Goal: Task Accomplishment & Management: Manage account settings

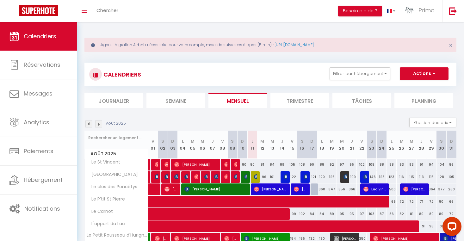
click at [236, 176] on img at bounding box center [236, 176] width 5 height 5
select select "OK"
select select "1"
select select "0"
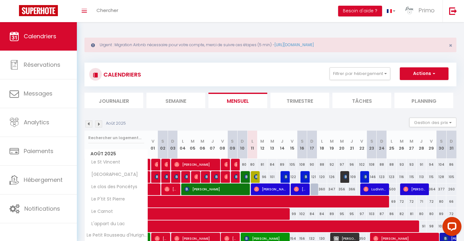
select select "1"
select select
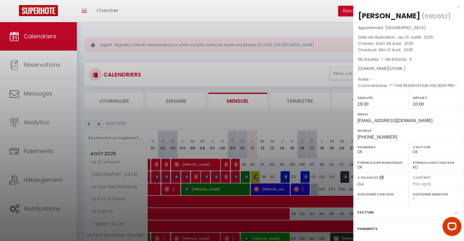
click at [236, 176] on div at bounding box center [232, 120] width 464 height 241
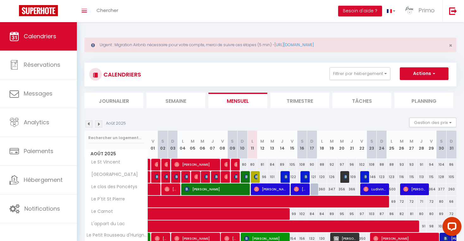
click at [248, 175] on div at bounding box center [245, 177] width 10 height 12
click at [247, 176] on img at bounding box center [246, 176] width 5 height 5
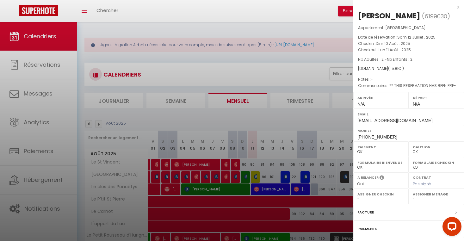
click at [247, 176] on div at bounding box center [232, 120] width 464 height 241
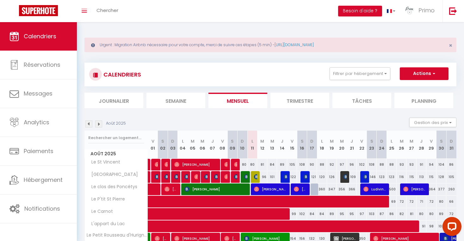
click at [255, 177] on img at bounding box center [256, 176] width 5 height 5
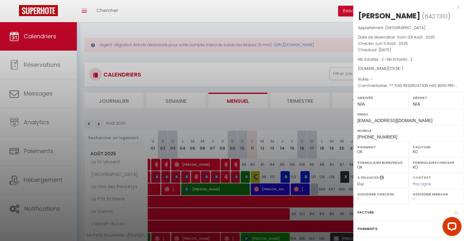
click at [255, 177] on div at bounding box center [232, 120] width 464 height 241
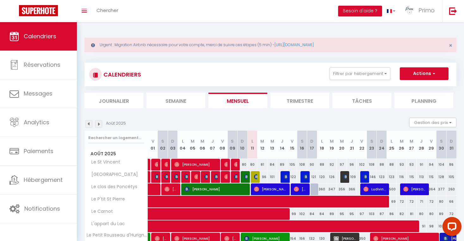
click at [196, 175] on img at bounding box center [196, 176] width 5 height 5
select select "OK"
select select "1"
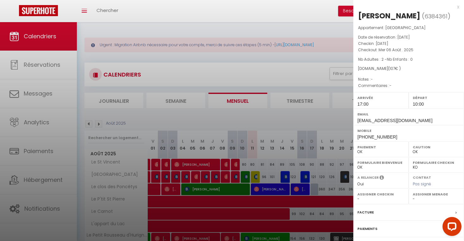
click at [196, 175] on div at bounding box center [232, 120] width 464 height 241
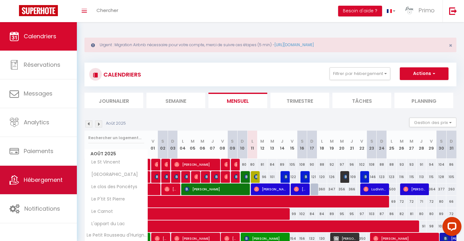
click at [65, 183] on link "Hébergement" at bounding box center [38, 180] width 77 height 28
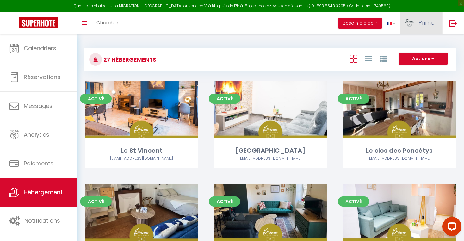
click at [424, 21] on span "Primo" at bounding box center [426, 23] width 16 height 8
click at [412, 40] on link "Paramètres" at bounding box center [417, 44] width 47 height 11
select select "28"
select select "fr"
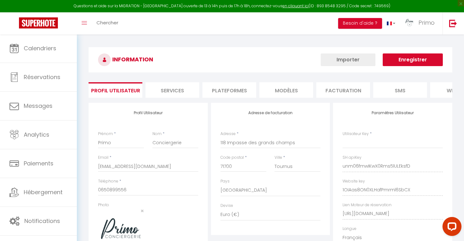
type input "unm06fmwIKwX0Rms5lULEksfD"
type input "1OIAas8ON0XLHafPmrml6SbCX"
type input "[URL][DOMAIN_NAME]"
select select "fr"
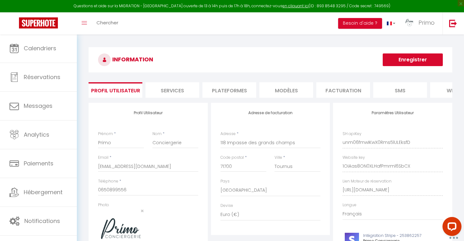
click at [223, 88] on li "Plateformes" at bounding box center [229, 89] width 54 height 15
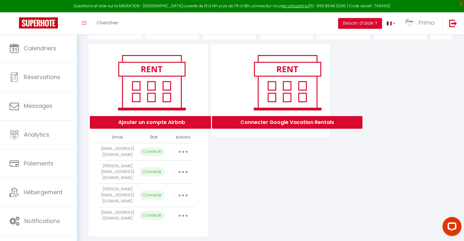
scroll to position [61, 0]
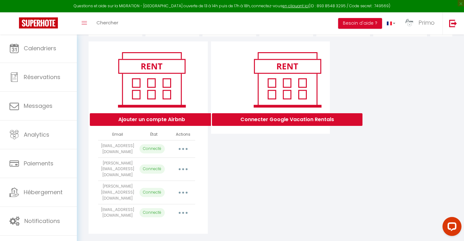
click at [164, 118] on button "Ajouter un compte Airbnb" at bounding box center [152, 119] width 124 height 13
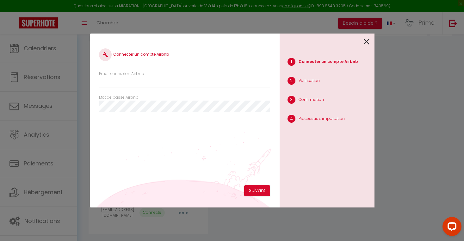
click at [369, 41] on icon at bounding box center [366, 41] width 6 height 9
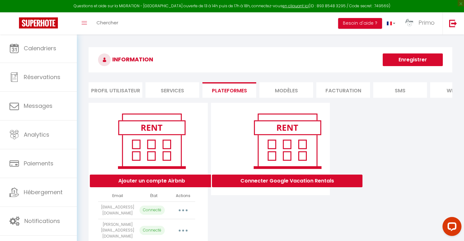
scroll to position [0, 0]
click at [454, 25] on img at bounding box center [453, 23] width 8 height 8
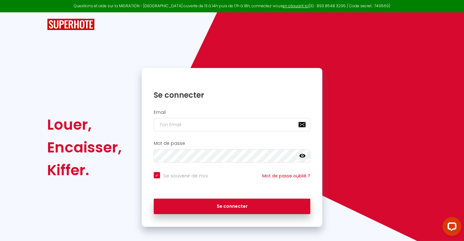
type input "b"
checkbox input "true"
type input "c"
checkbox input "true"
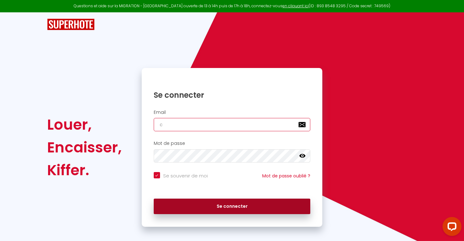
type input "[EMAIL_ADDRESS][DOMAIN_NAME]"
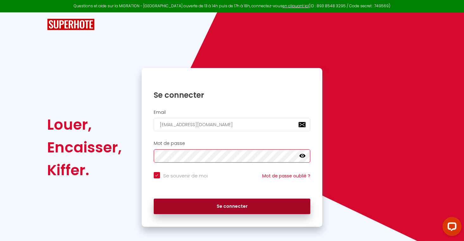
click at [232, 205] on button "Se connecter" at bounding box center [232, 206] width 157 height 16
checkbox input "true"
